Goal: Task Accomplishment & Management: Use online tool/utility

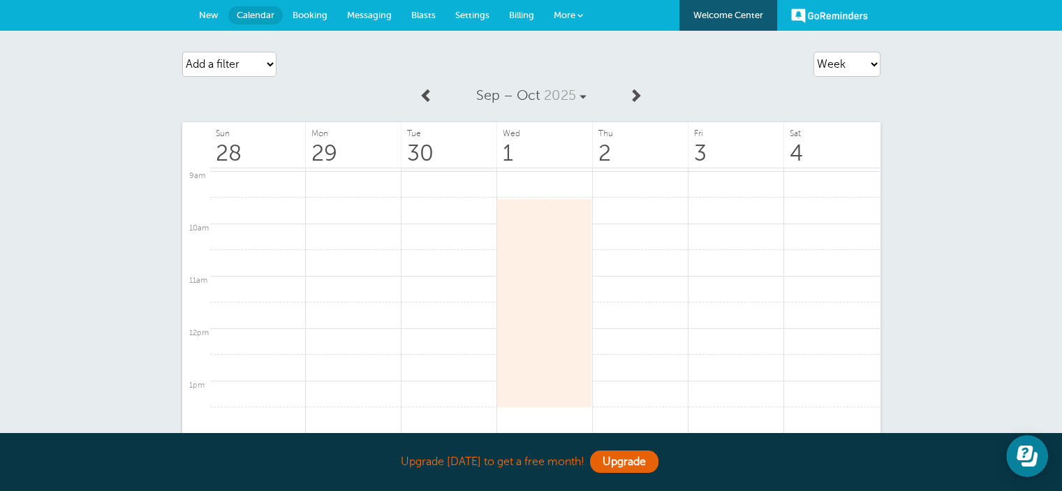
scroll to position [487, 0]
click at [535, 197] on div at bounding box center [544, 284] width 95 height 210
click at [642, 200] on link at bounding box center [641, 191] width 96 height 27
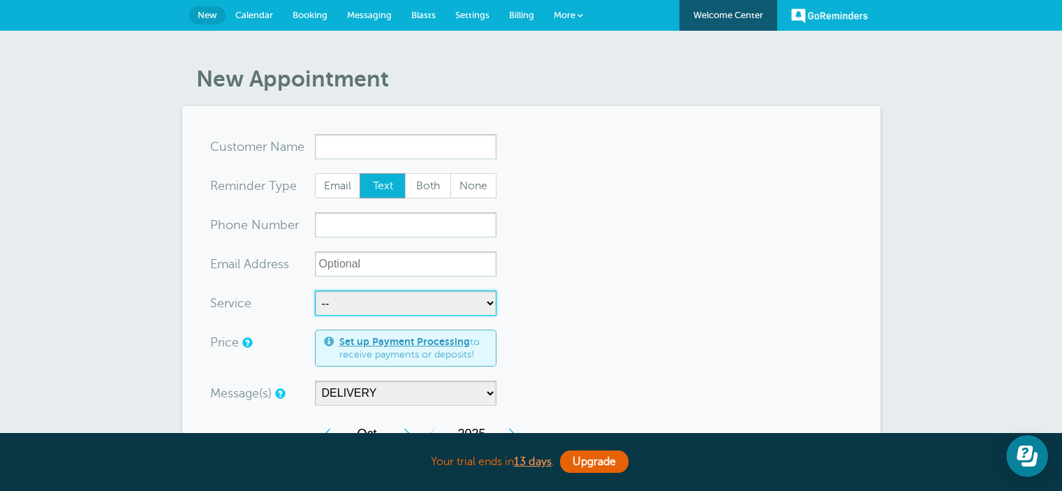
click at [380, 307] on select "-- Afternoon Appliance Delivery Afternoon Furniture Delivery Install Morning Ap…" at bounding box center [406, 303] width 182 height 25
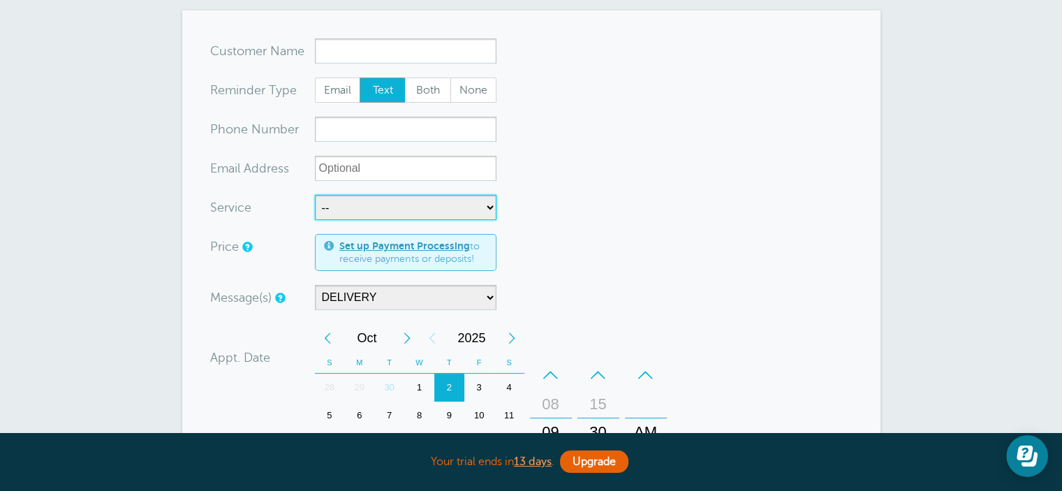
scroll to position [116, 0]
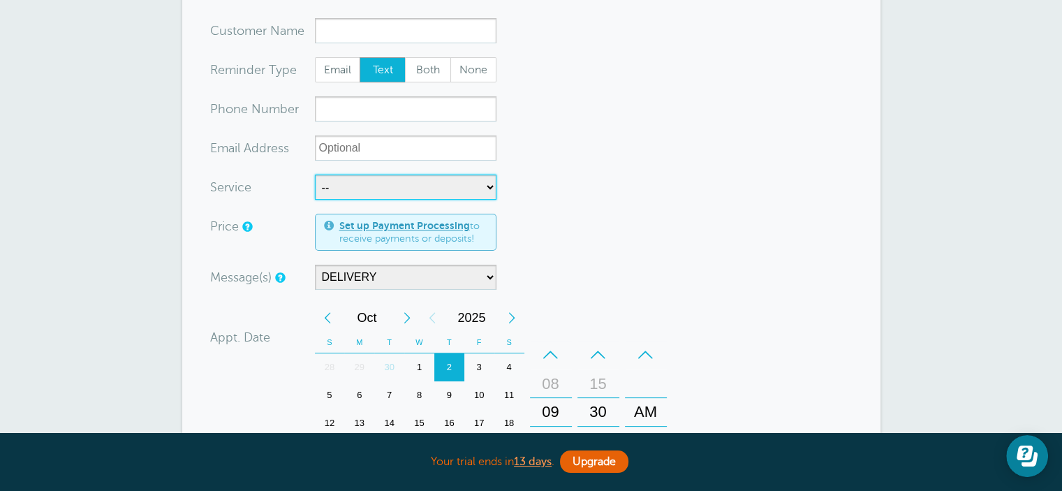
click at [484, 186] on select "-- Afternoon Appliance Delivery Afternoon Furniture Delivery Install Morning Ap…" at bounding box center [406, 187] width 182 height 25
click at [643, 235] on form "You are creating a new customer. To use an existing customer select one from th…" at bounding box center [531, 363] width 643 height 690
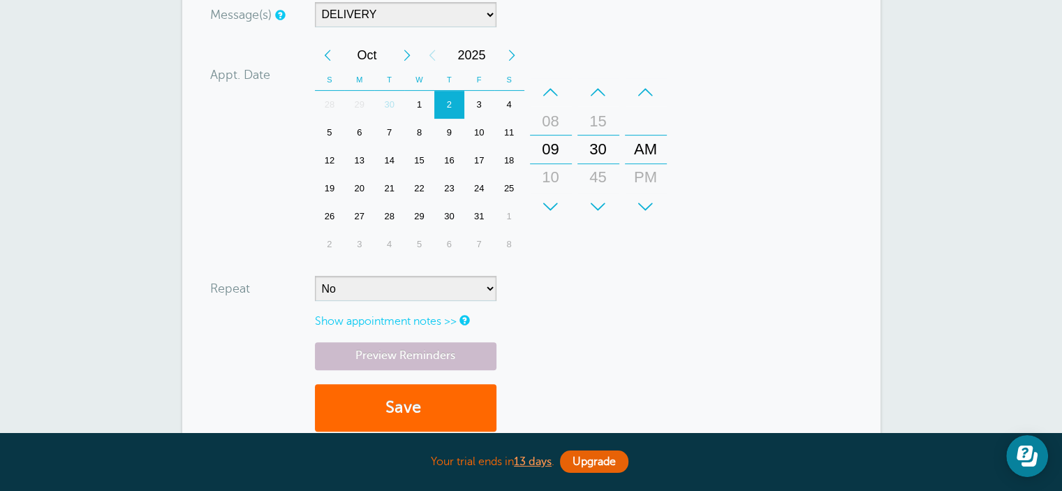
scroll to position [372, 0]
